Goal: Task Accomplishment & Management: Use online tool/utility

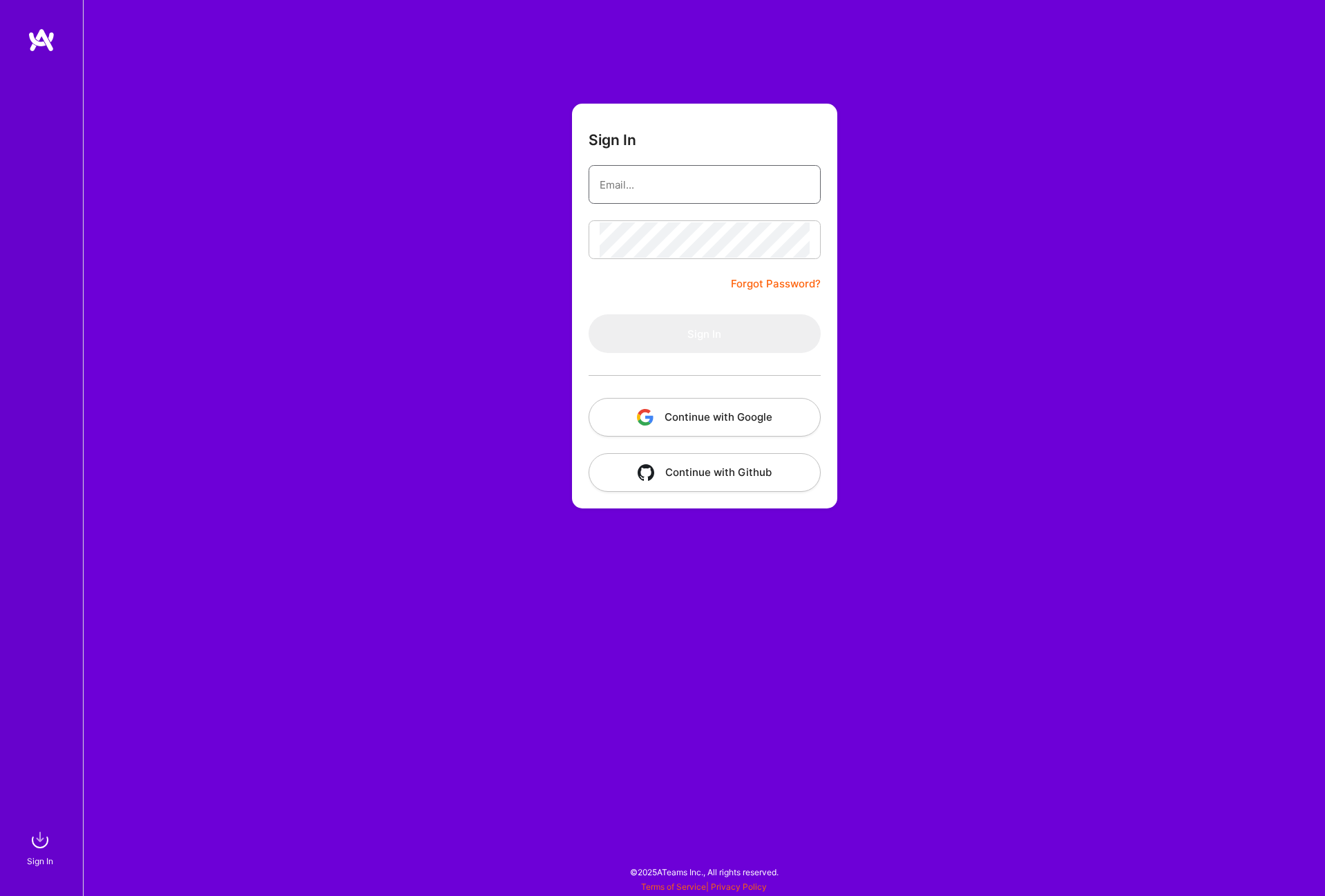
type input "[PERSON_NAME][EMAIL_ADDRESS][DOMAIN_NAME]"
click at [678, 344] on button "Sign In" at bounding box center [704, 334] width 232 height 39
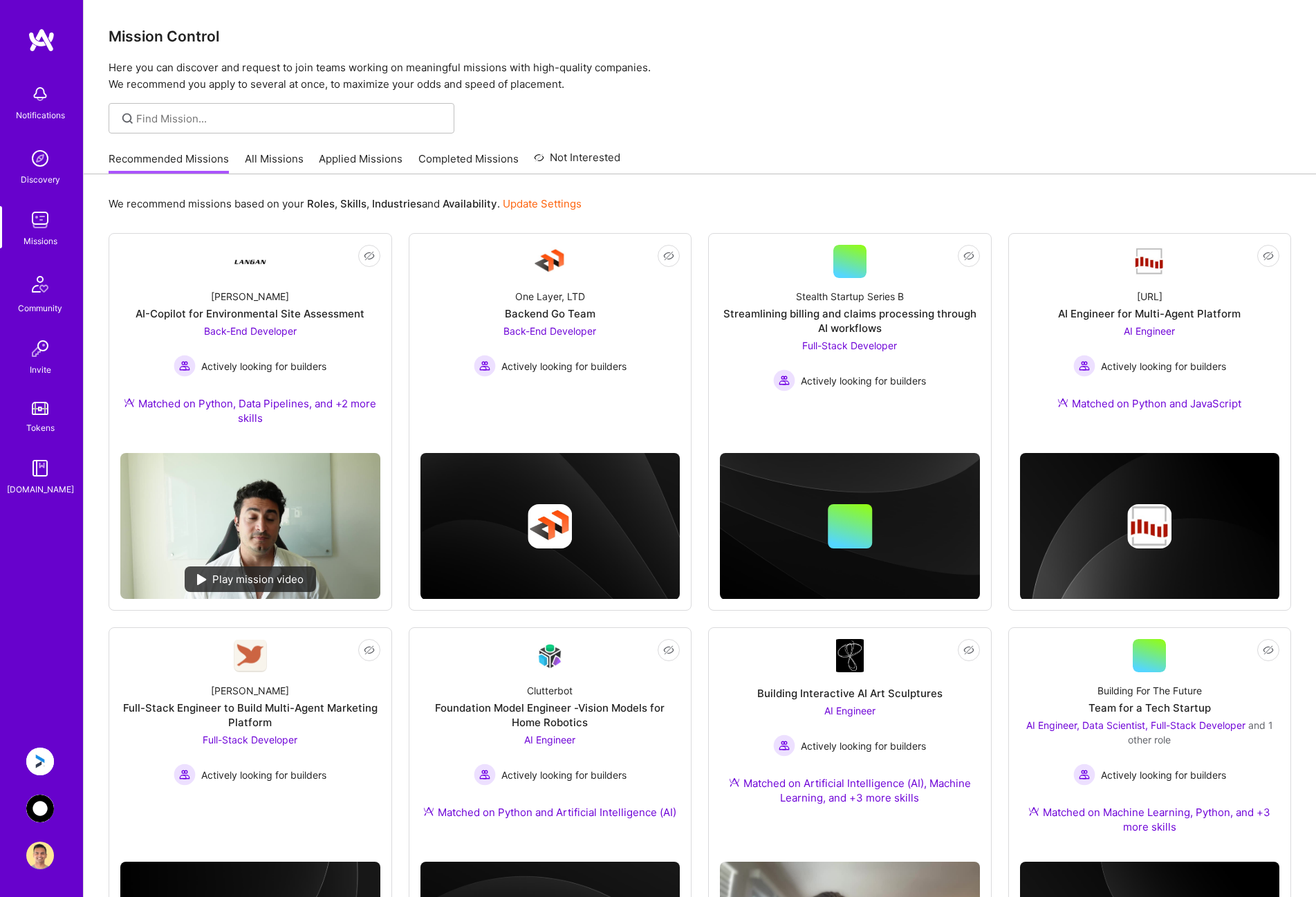
click at [41, 759] on img at bounding box center [40, 761] width 27 height 27
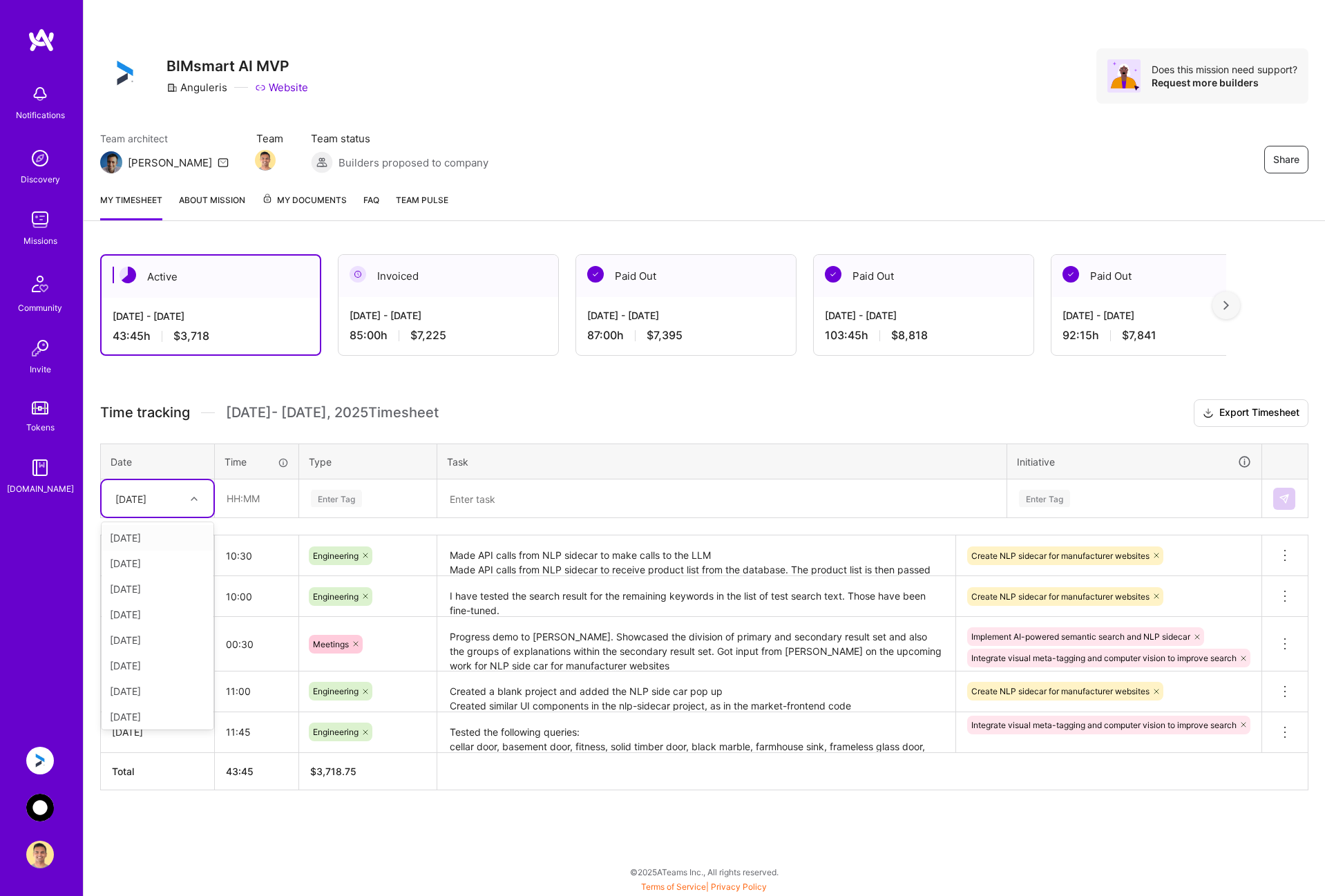
click at [174, 500] on div "[DATE]" at bounding box center [146, 498] width 76 height 23
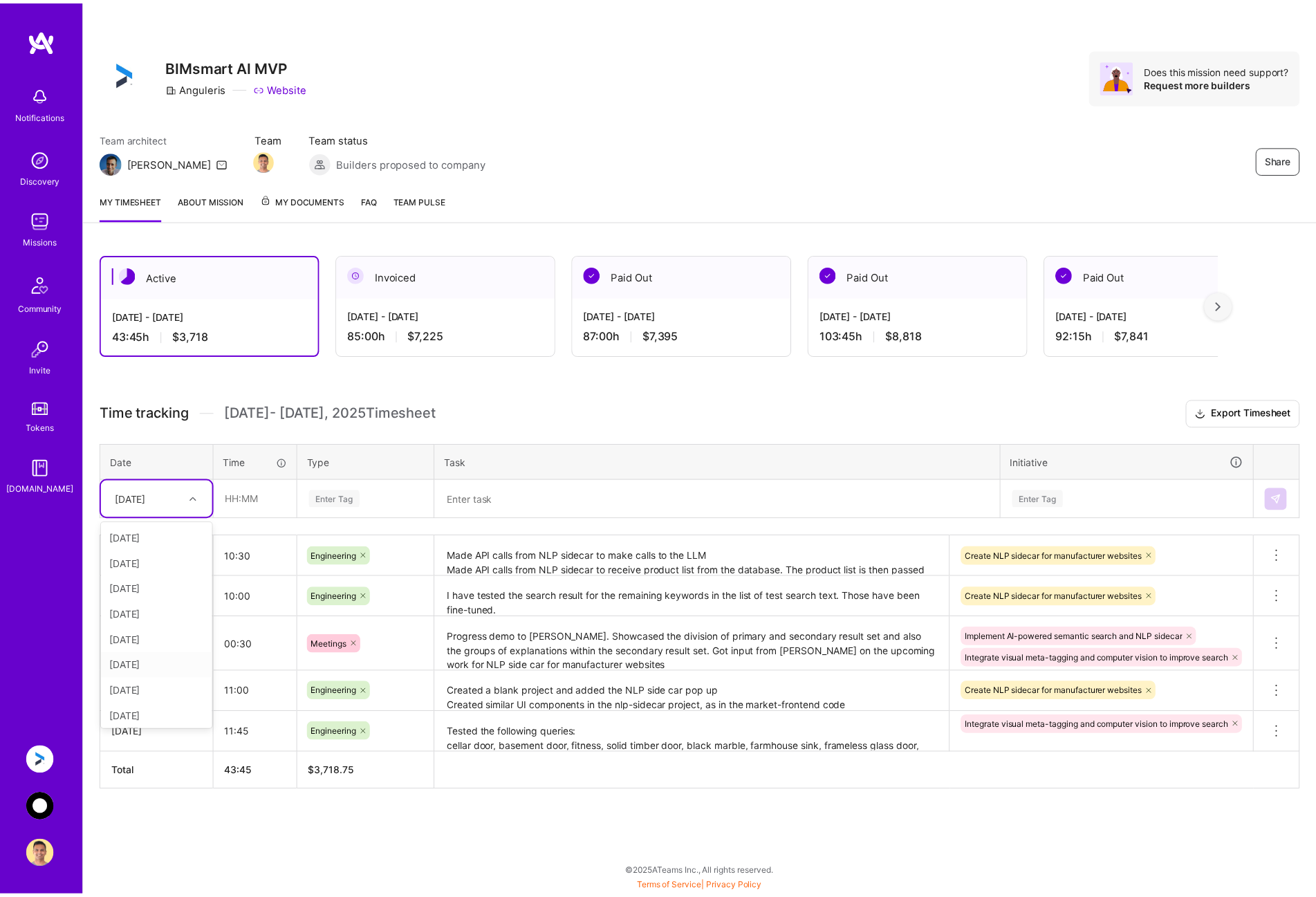
scroll to position [28, 0]
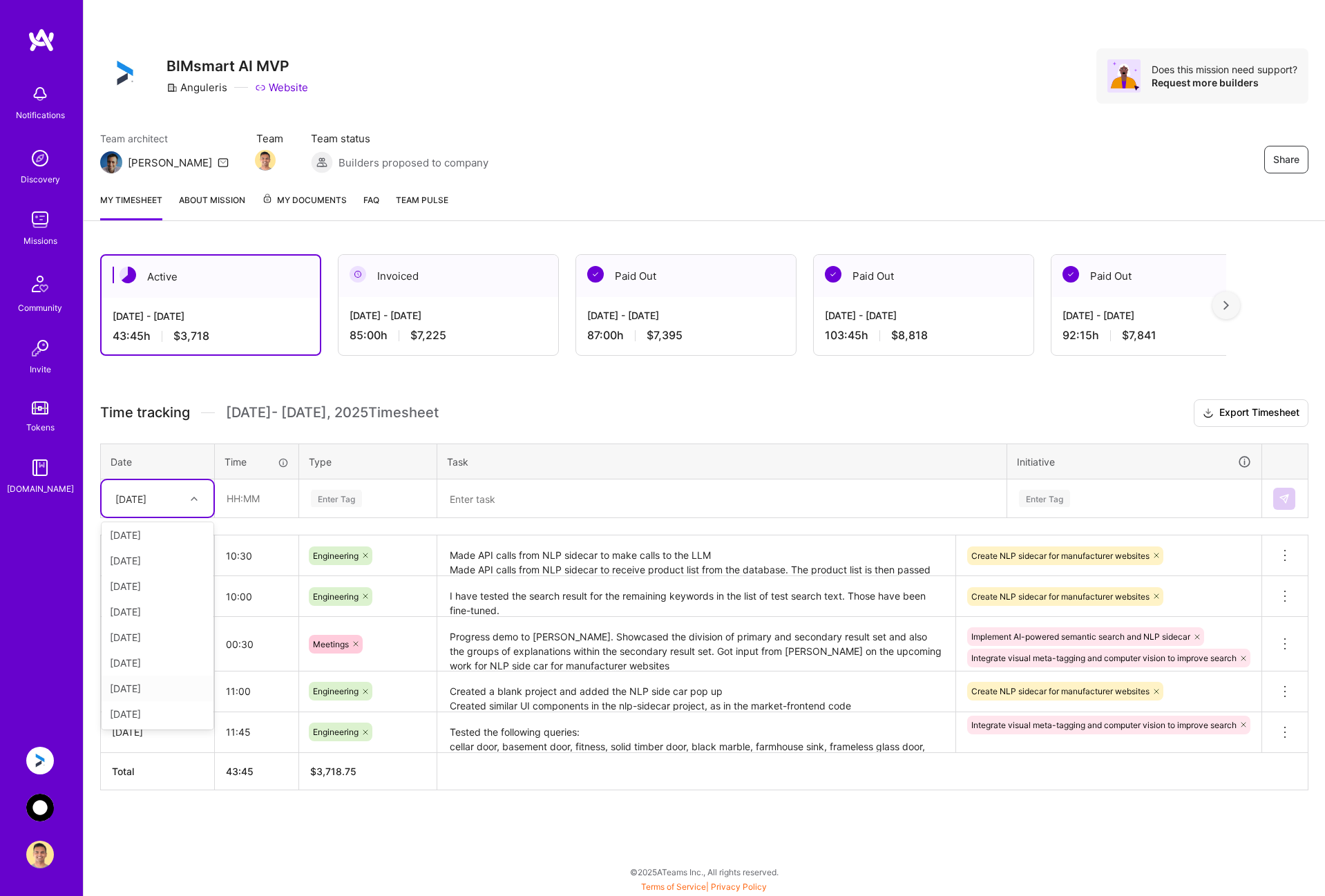
click at [160, 688] on div "[DATE]" at bounding box center [157, 688] width 112 height 25
click at [258, 503] on input "text" at bounding box center [256, 498] width 82 height 36
type input "08:00"
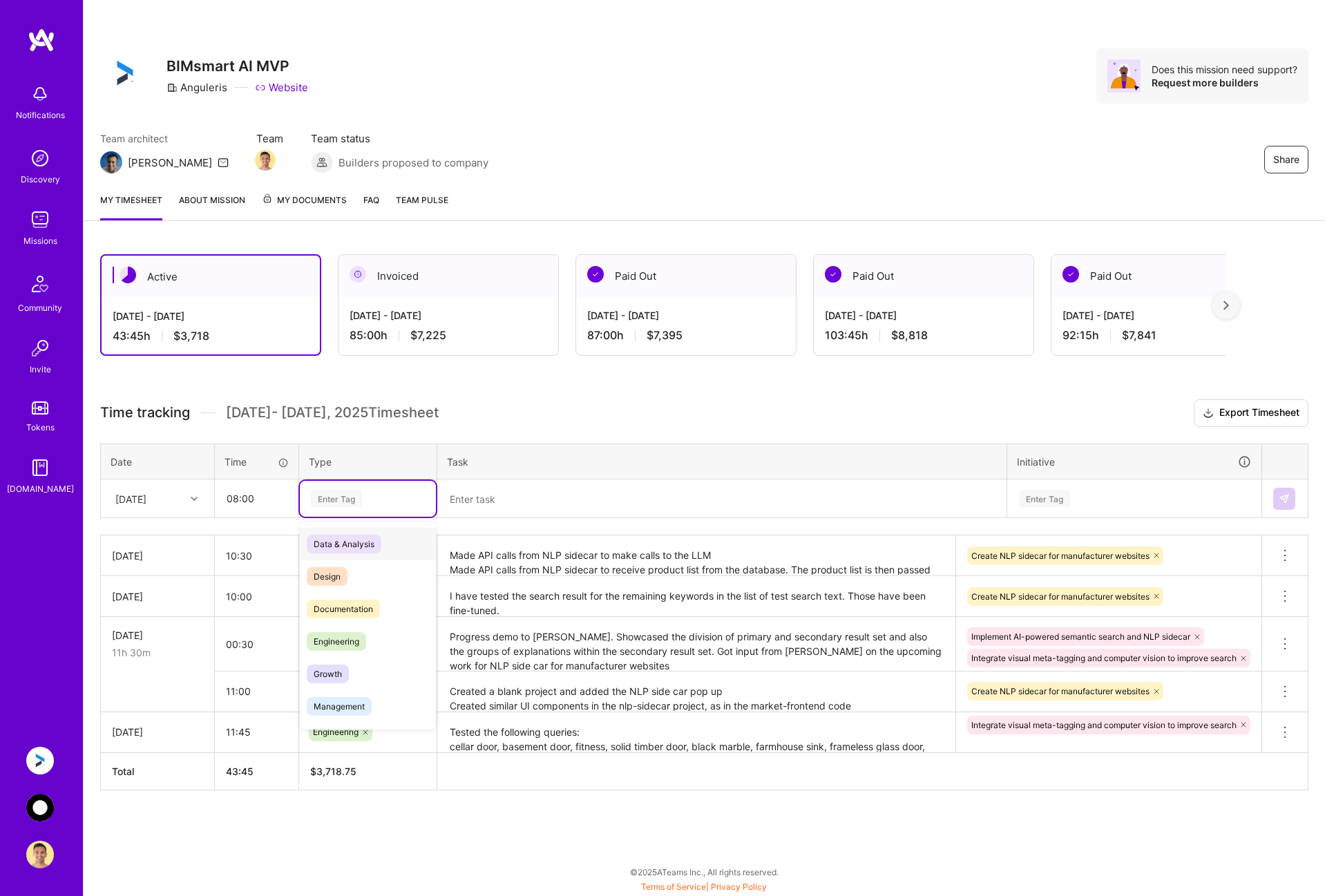
click at [402, 499] on div "Enter Tag" at bounding box center [368, 498] width 116 height 17
type input "eng"
click at [382, 542] on div "Engineering" at bounding box center [368, 544] width 136 height 33
click at [520, 497] on textarea at bounding box center [722, 499] width 566 height 36
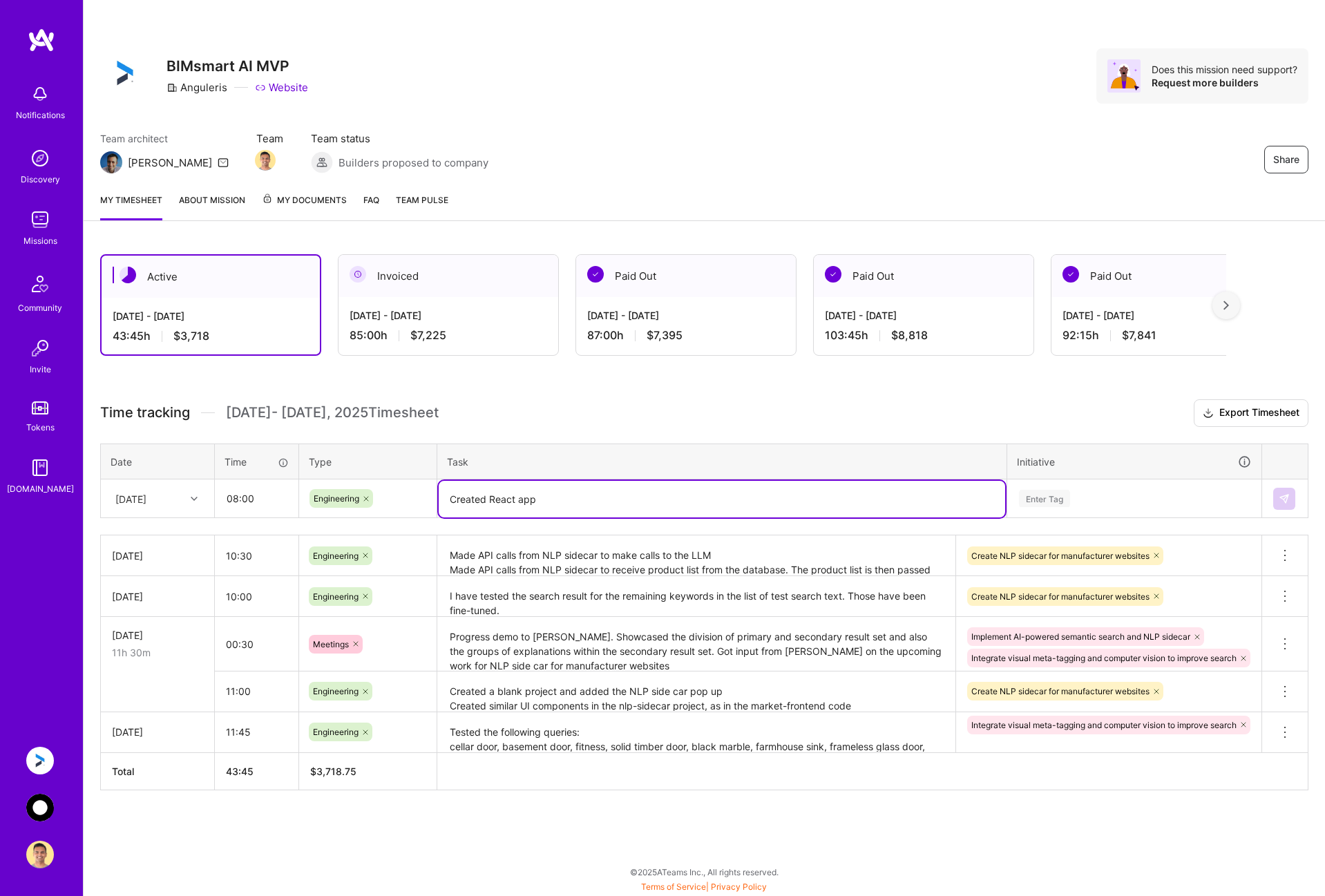
click at [710, 554] on textarea "Made API calls from NLP sidecar to make calls to the LLM Made API calls from NL…" at bounding box center [696, 556] width 515 height 38
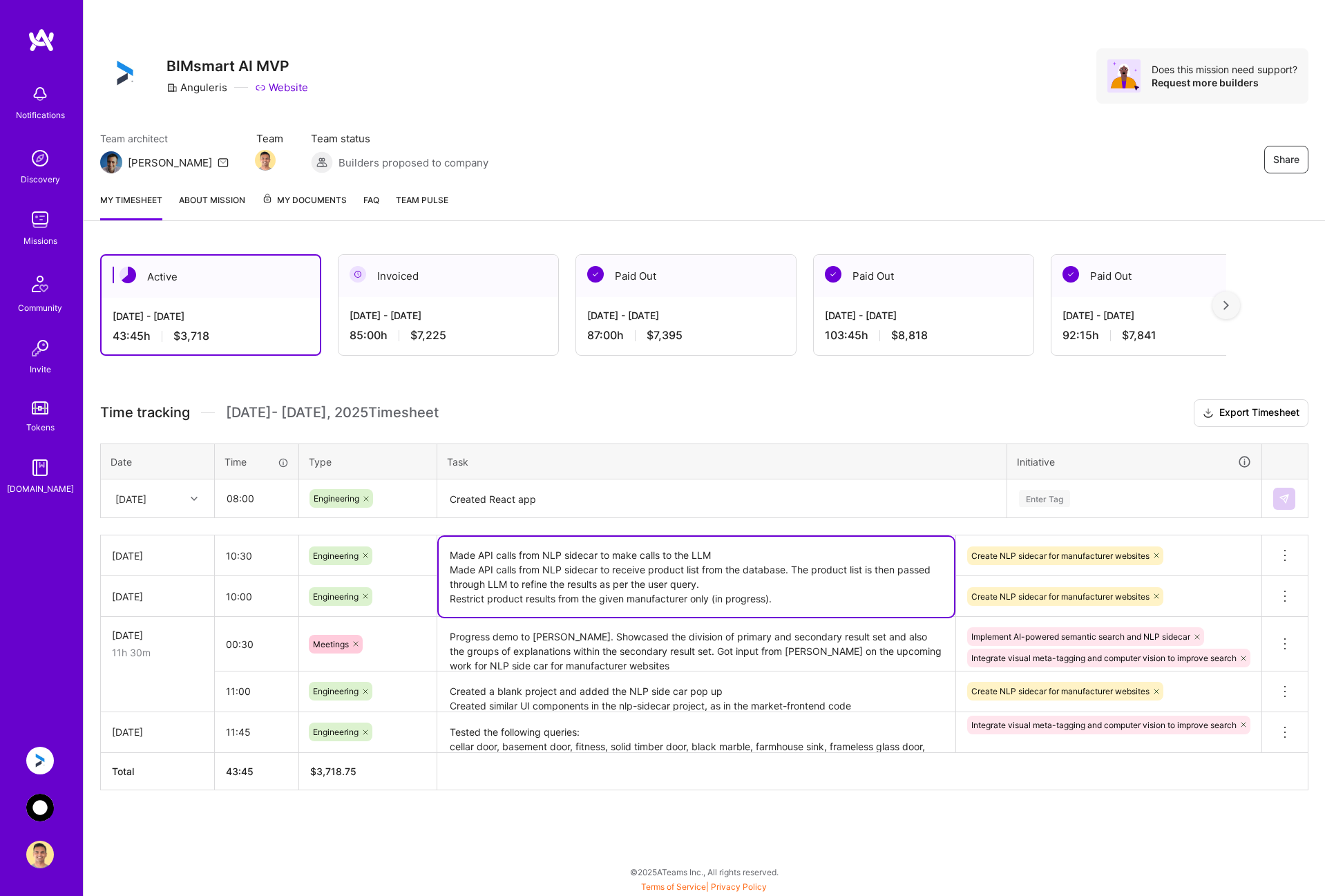
drag, startPoint x: 449, startPoint y: 597, endPoint x: 712, endPoint y: 595, distance: 263.0
click at [712, 595] on textarea "Made API calls from NLP sidecar to make calls to the LLM Made API calls from NL…" at bounding box center [696, 577] width 515 height 80
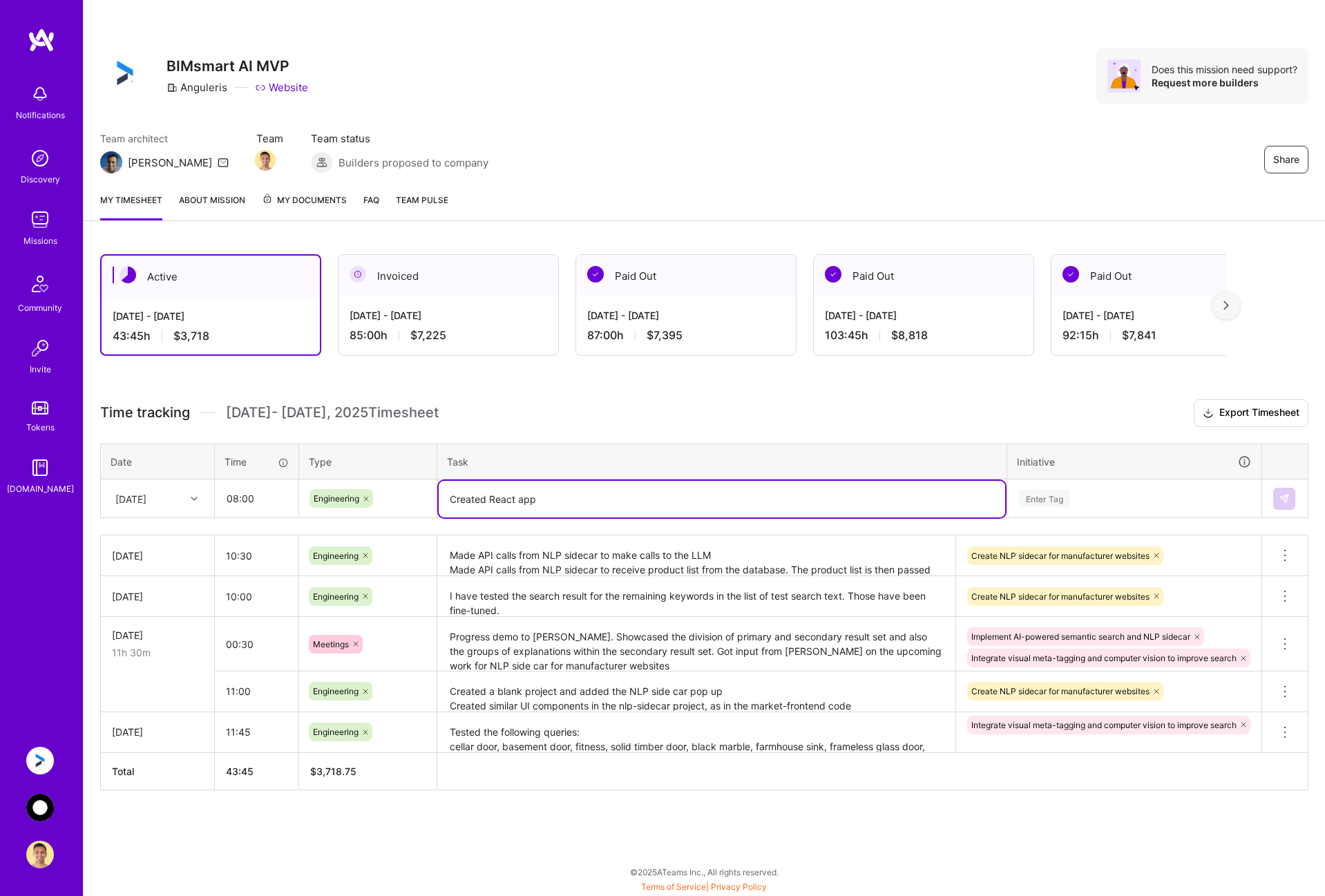
drag, startPoint x: 561, startPoint y: 503, endPoint x: 424, endPoint y: 495, distance: 137.2
click at [424, 495] on tr "[DATE] 08:00 Engineering Created React app Enter Tag" at bounding box center [704, 498] width 1208 height 39
paste textarea "Restrict product results from the given manufacturer only"
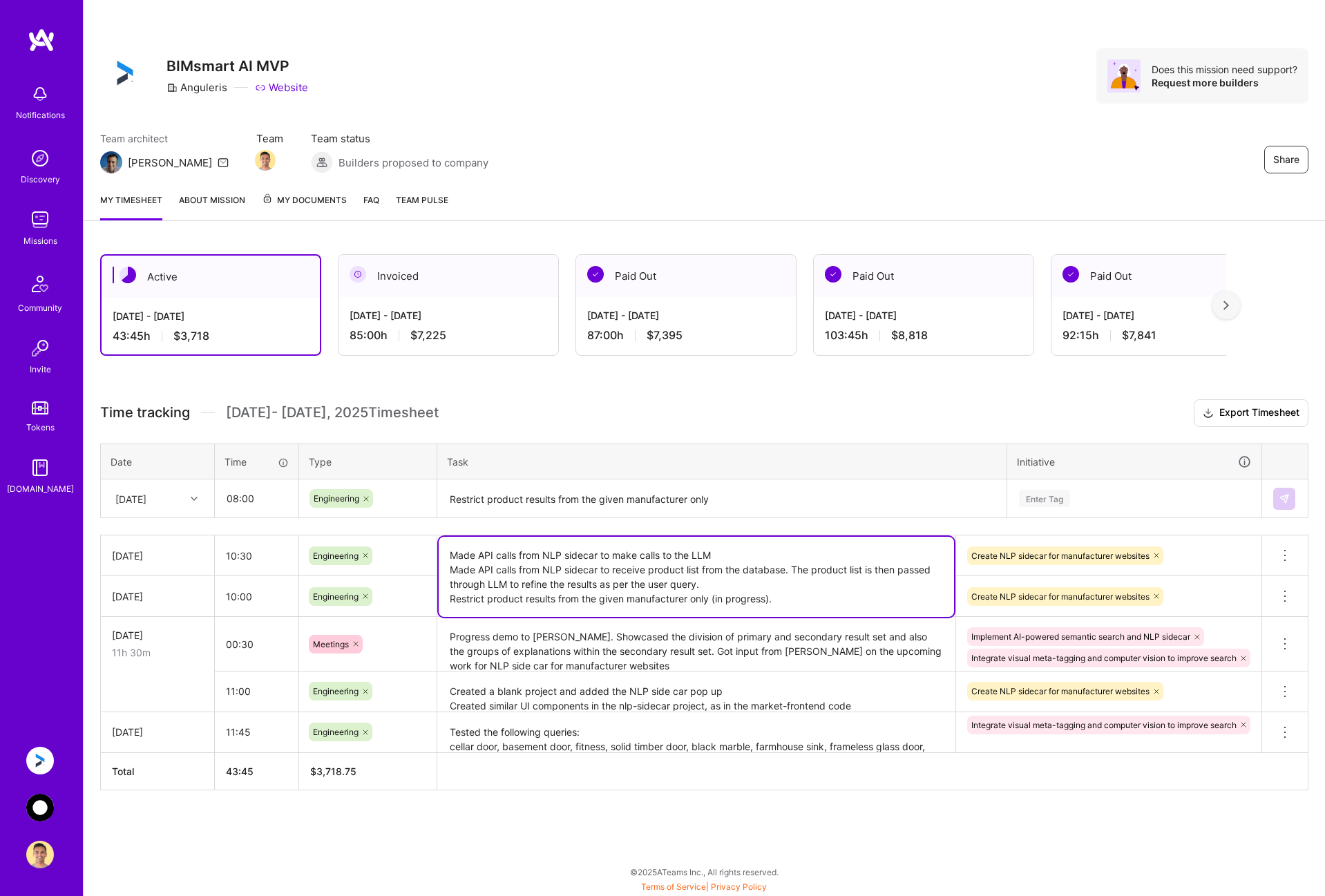
click at [808, 552] on textarea "Made API calls from NLP sidecar to make calls to the LLM Made API calls from NL…" at bounding box center [696, 577] width 515 height 80
click at [750, 502] on textarea "Restrict product results from the given manufacturer only" at bounding box center [722, 499] width 566 height 36
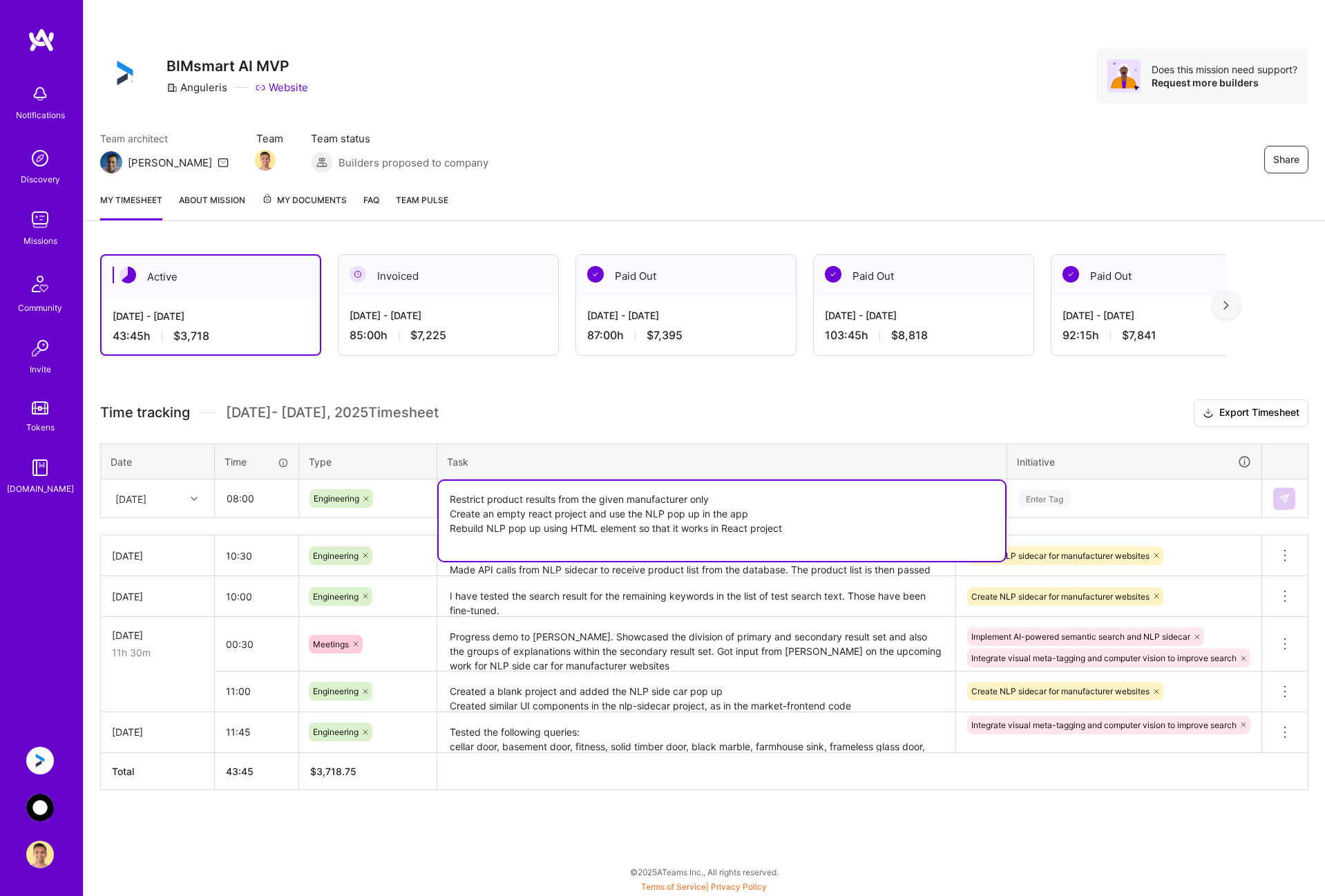
type textarea "Restrict product results from the given manufacturer only Create an empty react…"
click at [1131, 491] on div "Enter Tag" at bounding box center [1134, 498] width 234 height 17
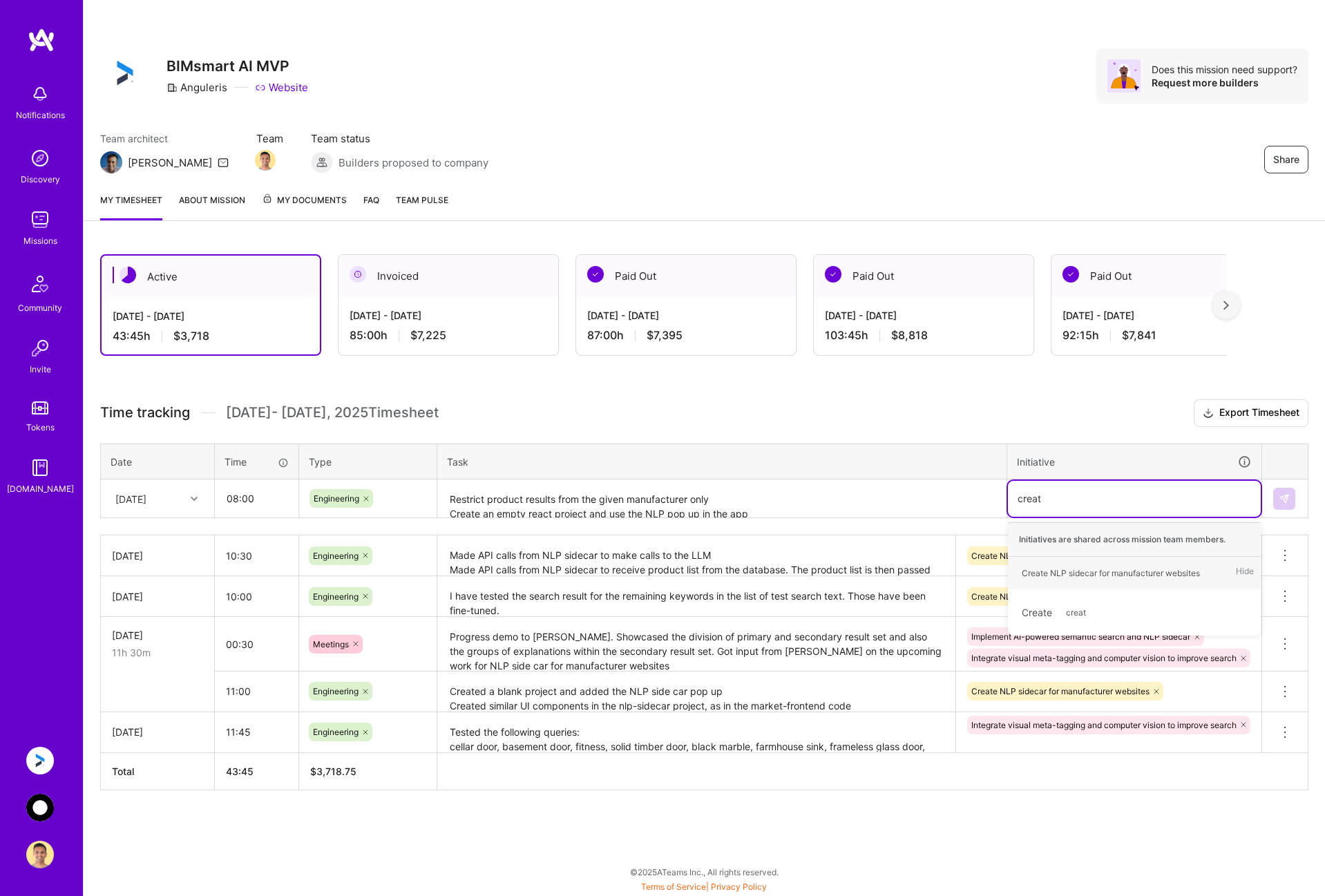
type input "create"
click at [1124, 571] on div "Create NLP sidecar for manufacturer websites" at bounding box center [1111, 573] width 178 height 15
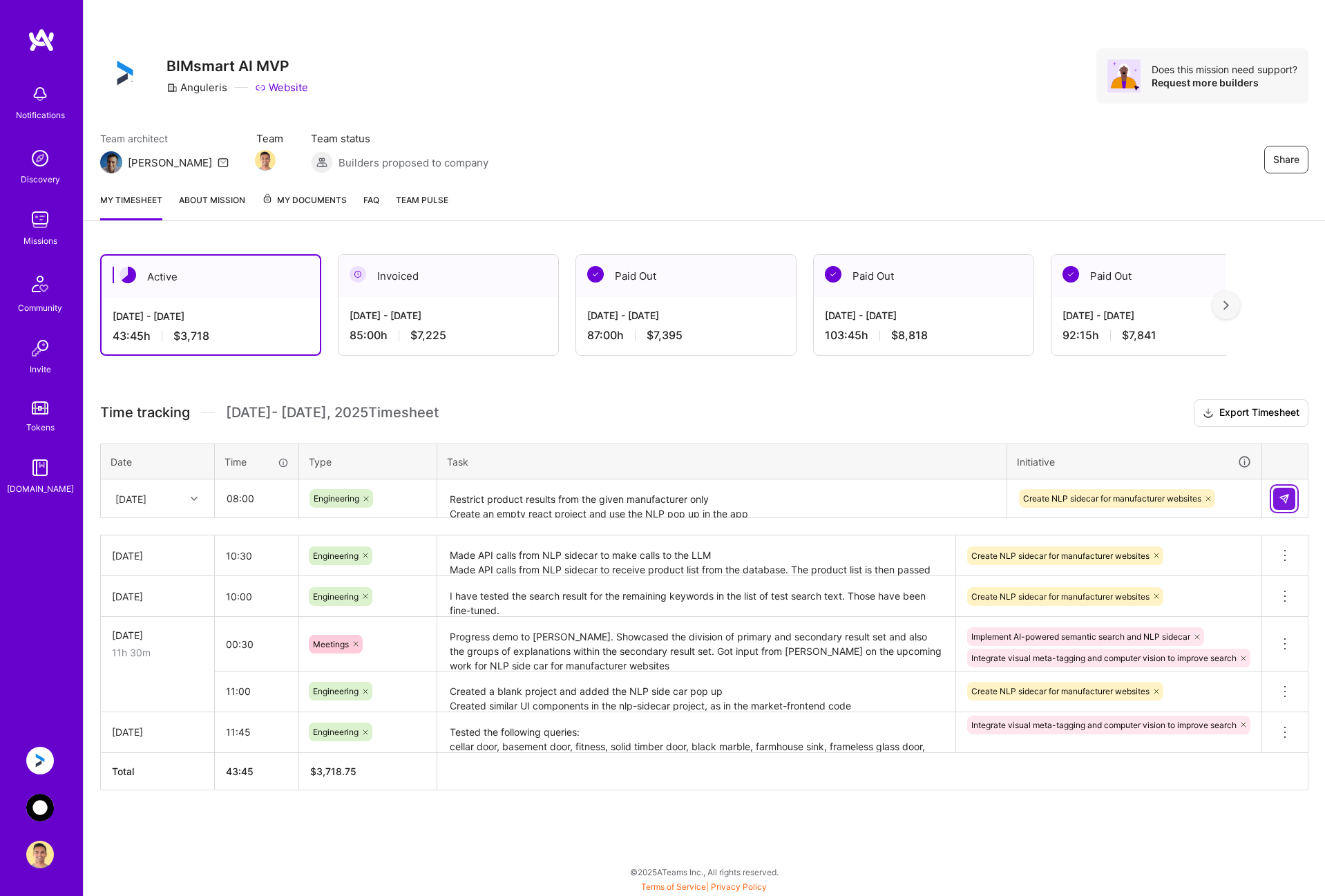
click at [1289, 497] on img at bounding box center [1284, 499] width 11 height 11
